Goal: Transaction & Acquisition: Purchase product/service

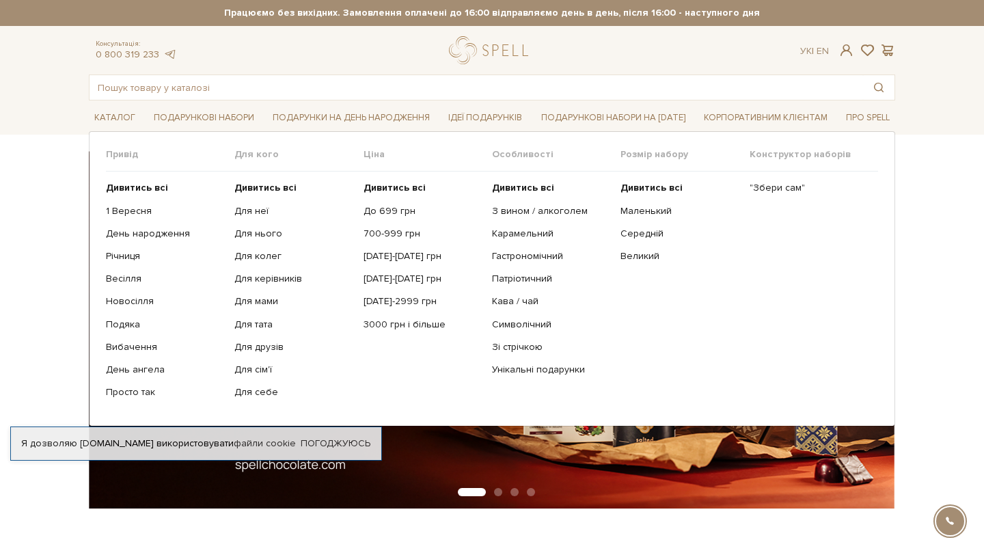
click at [231, 126] on link "Подарункові набори" at bounding box center [203, 117] width 111 height 21
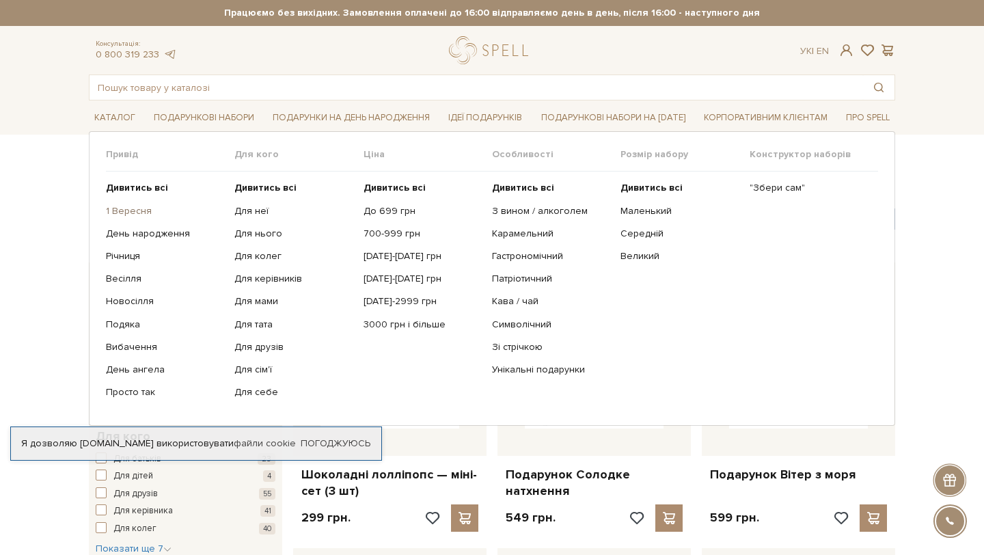
click at [138, 210] on link "1 Вересня" at bounding box center [165, 211] width 118 height 12
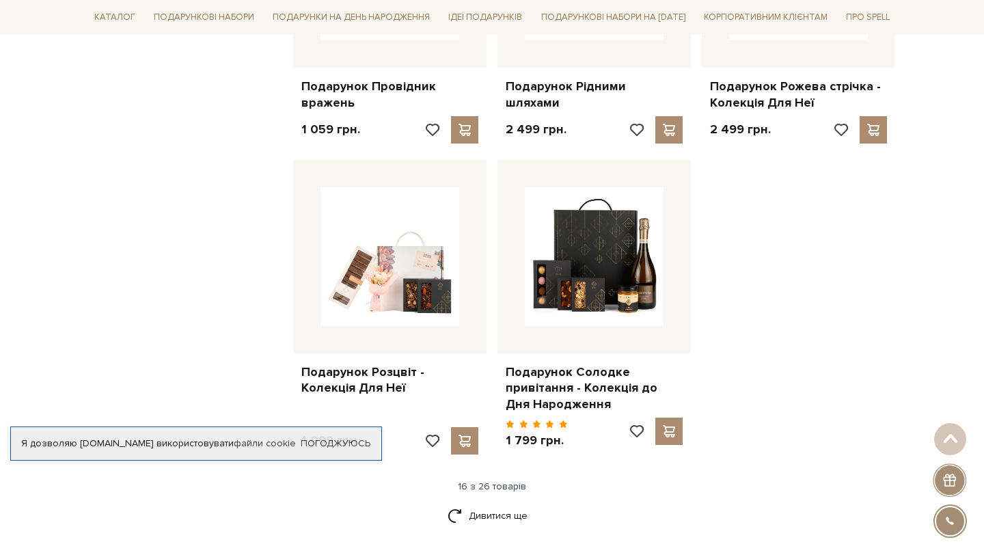
scroll to position [1535, 0]
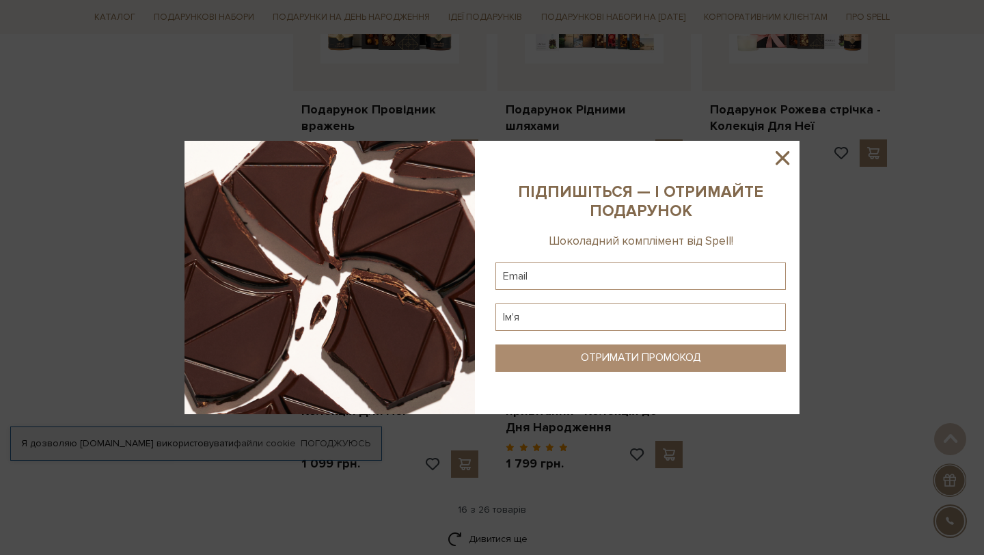
click at [783, 169] on icon at bounding box center [782, 157] width 23 height 23
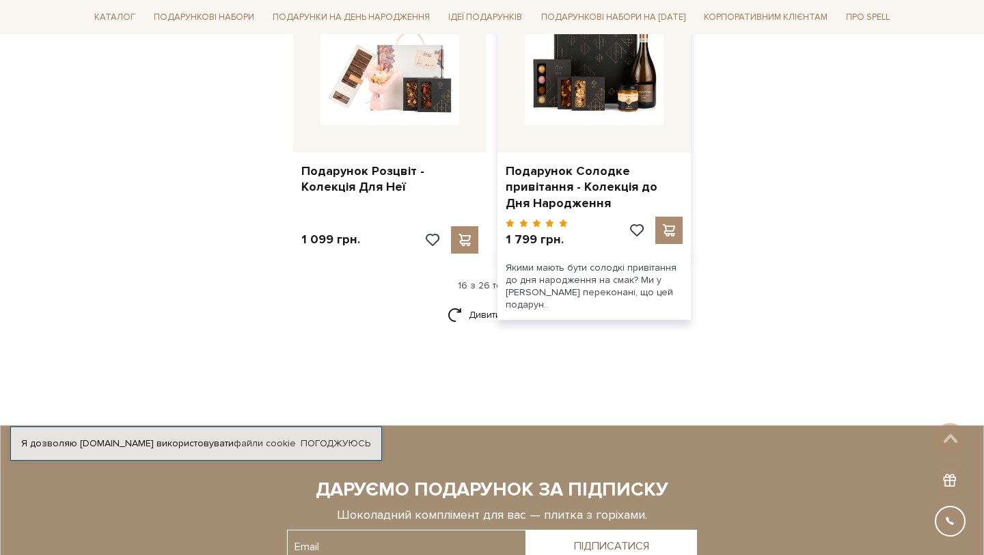
scroll to position [1759, 0]
